Goal: Transaction & Acquisition: Purchase product/service

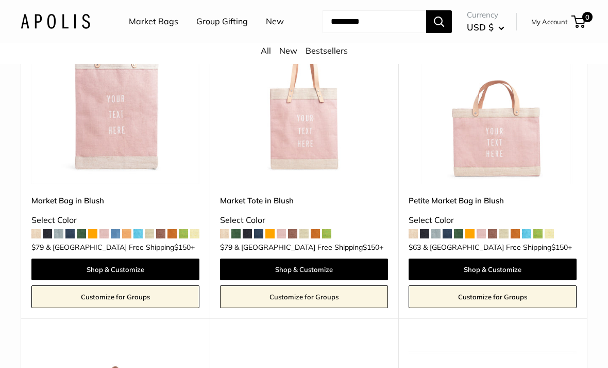
scroll to position [176, 0]
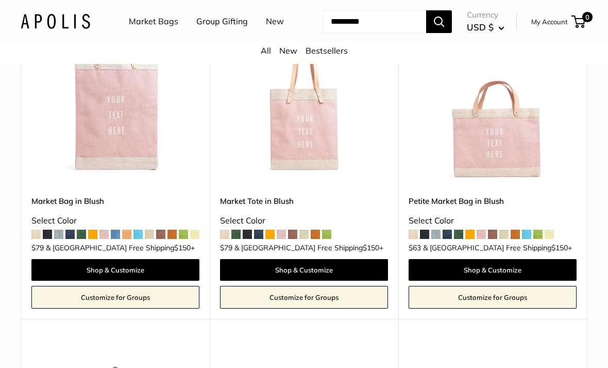
click at [74, 281] on link "Shop & Customize" at bounding box center [115, 270] width 168 height 22
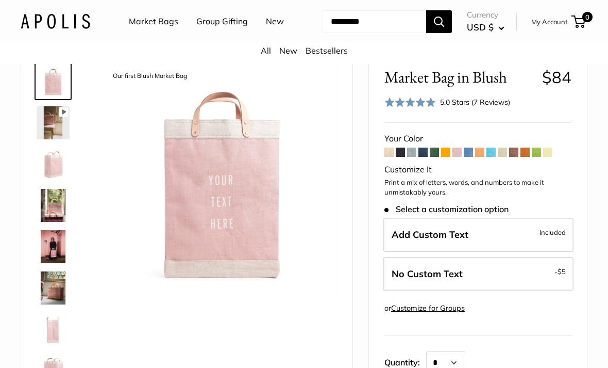
scroll to position [42, 0]
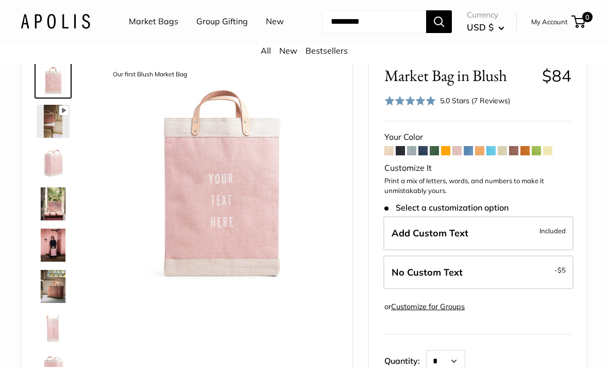
click at [508, 250] on label "Add Custom Text Included" at bounding box center [479, 233] width 190 height 34
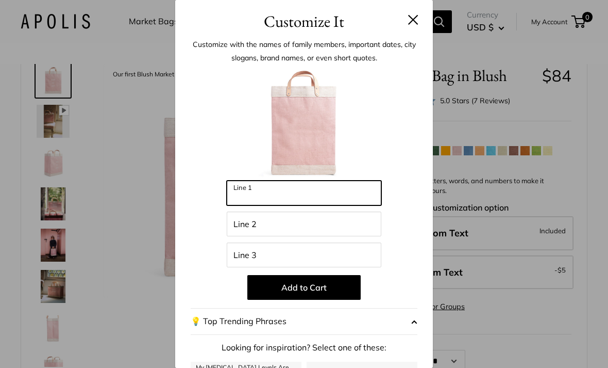
click at [299, 189] on input "Line 1" at bounding box center [304, 192] width 155 height 25
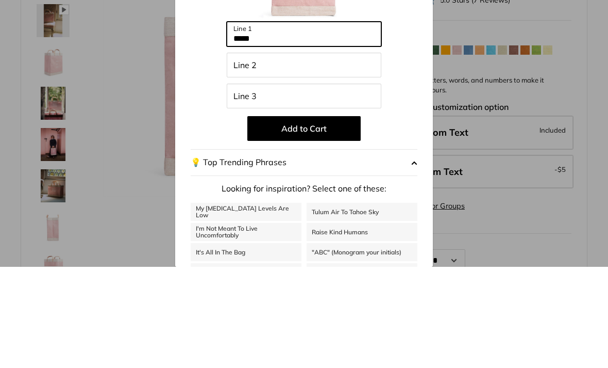
scroll to position [57, 0]
type input "*****"
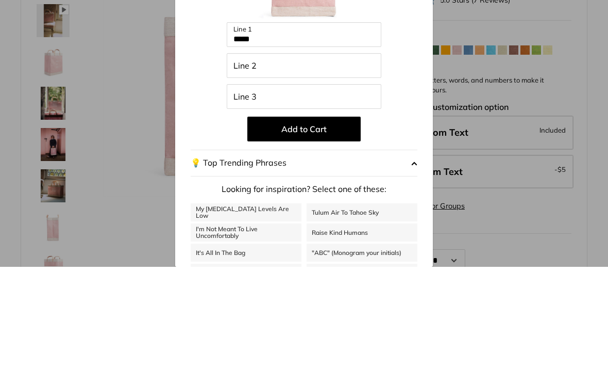
click at [335, 218] on button "Add to Cart" at bounding box center [303, 230] width 113 height 25
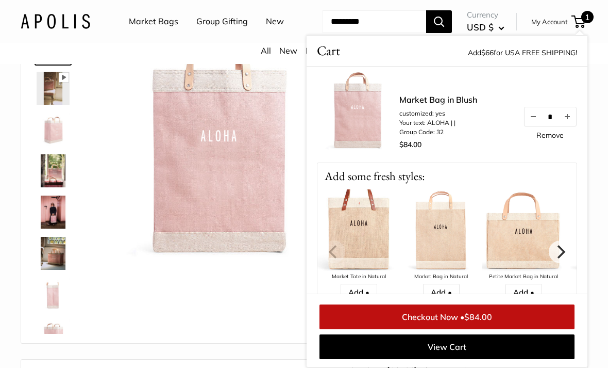
scroll to position [0, 0]
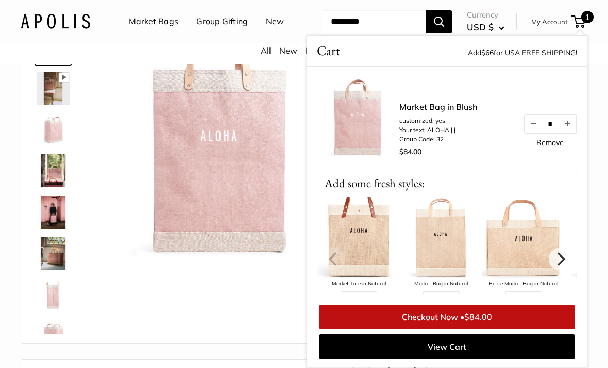
click at [487, 359] on link "View Cart" at bounding box center [447, 346] width 255 height 25
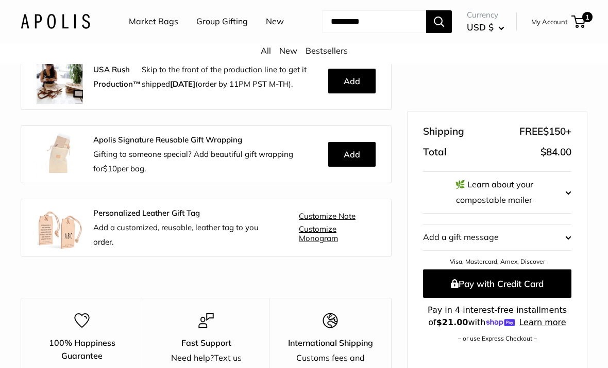
scroll to position [257, 0]
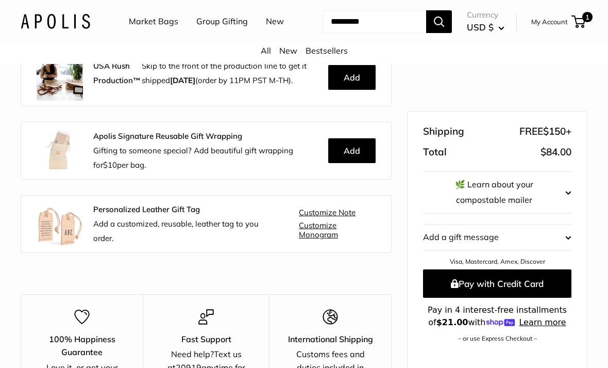
click at [427, 356] on shopify-apple-pay-button at bounding box center [426, 351] width 2 height 10
